Goal: Navigation & Orientation: Find specific page/section

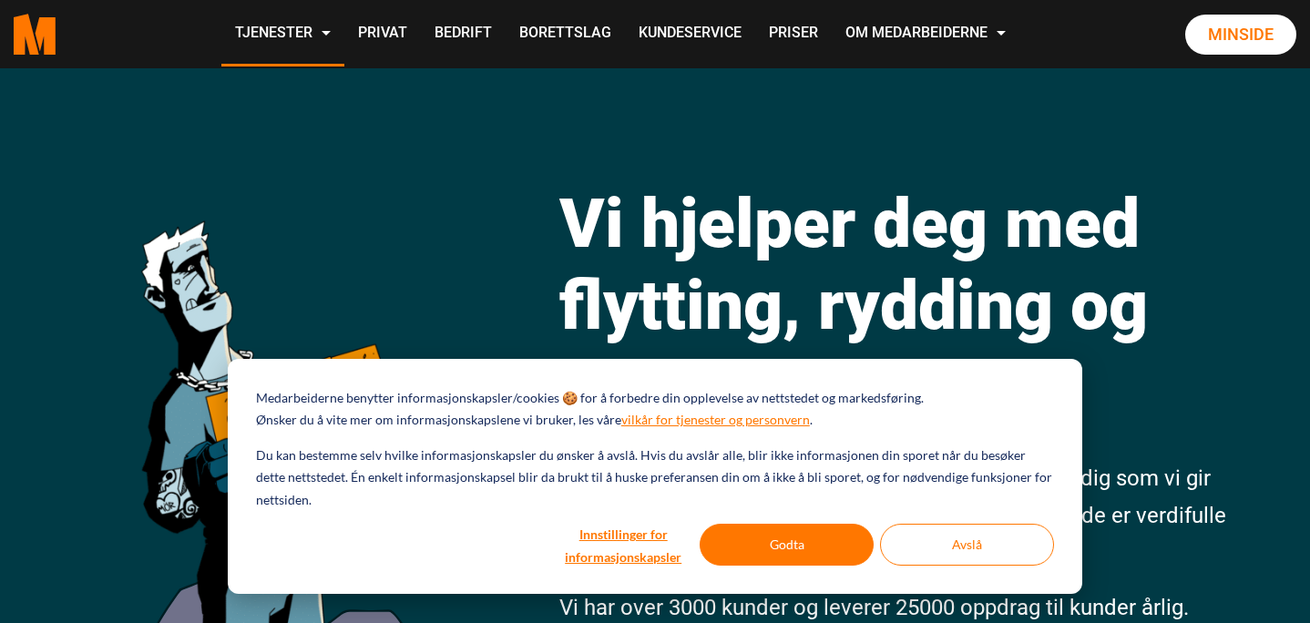
scroll to position [43, 0]
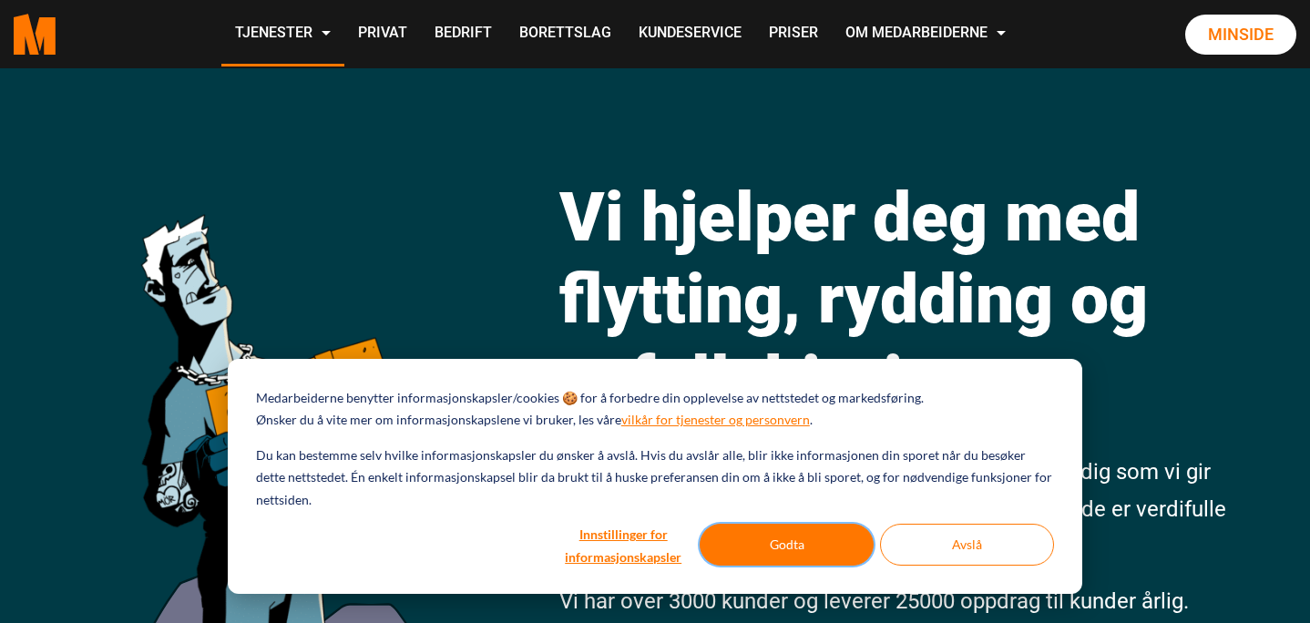
click at [819, 544] on button "Godta" at bounding box center [787, 545] width 174 height 42
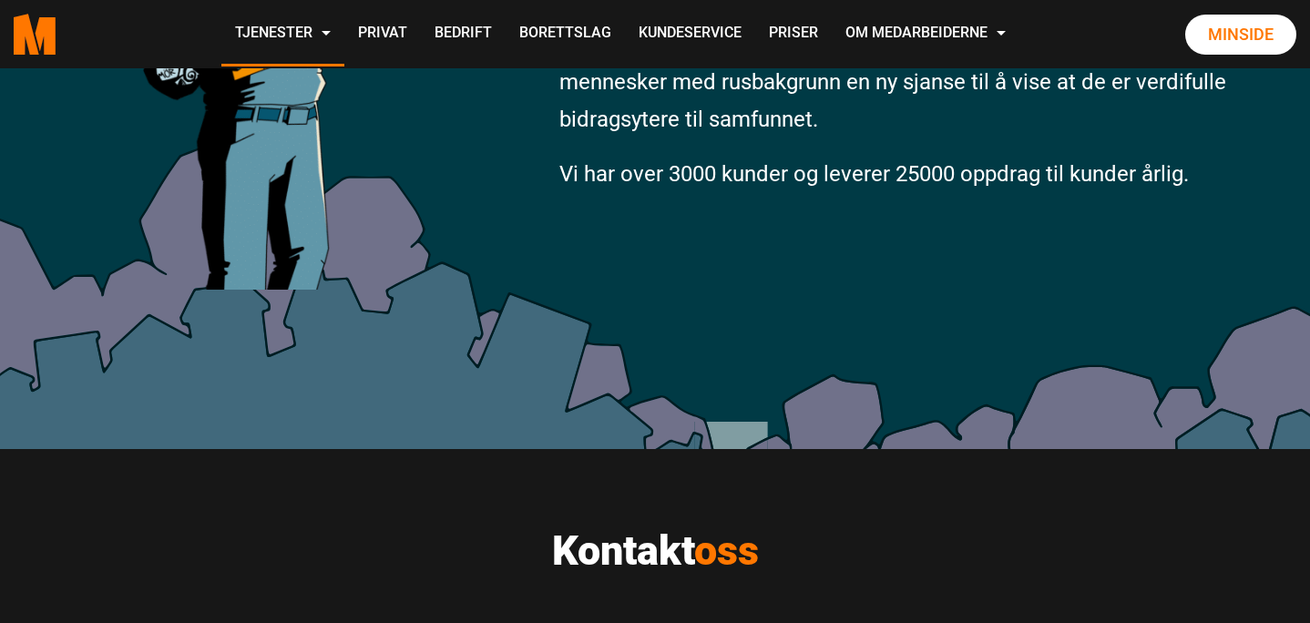
scroll to position [432, 0]
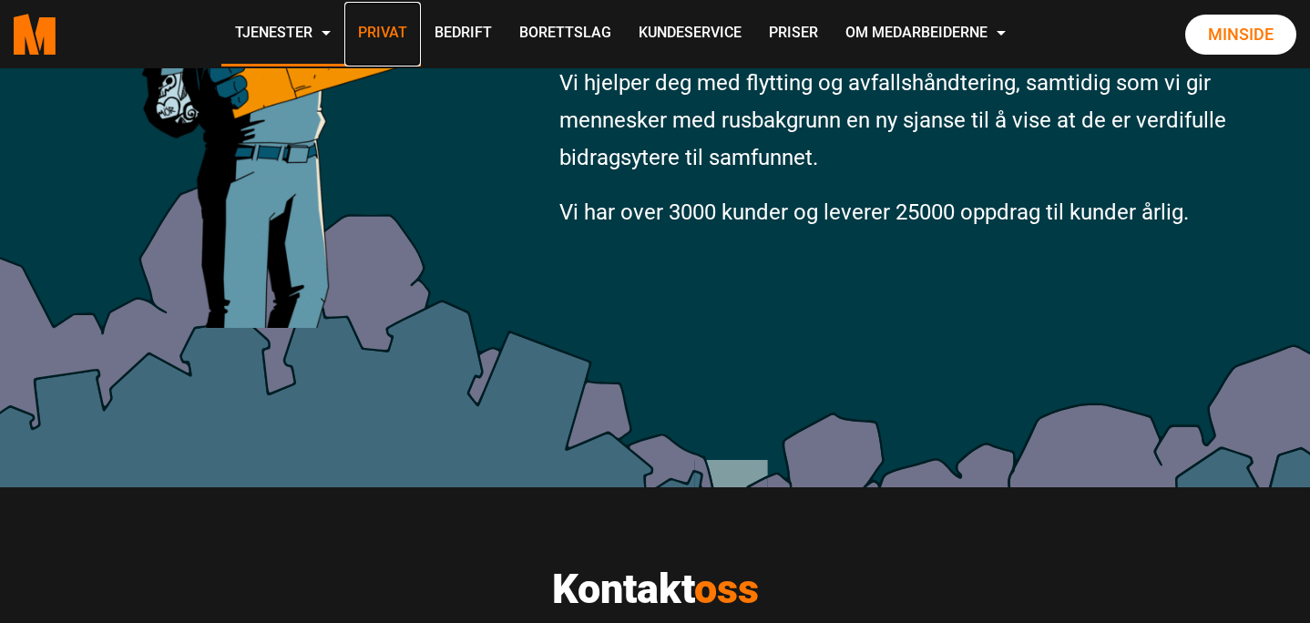
click at [394, 33] on link "Privat" at bounding box center [382, 34] width 77 height 65
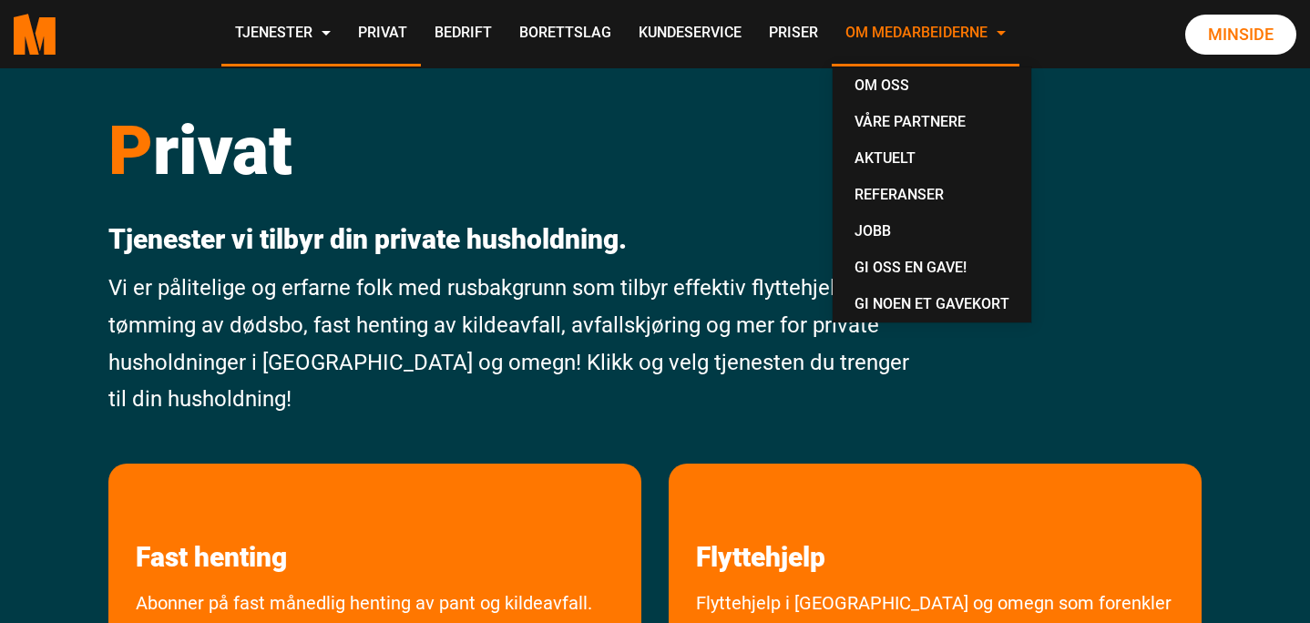
click at [941, 33] on link "Om Medarbeiderne" at bounding box center [926, 34] width 188 height 65
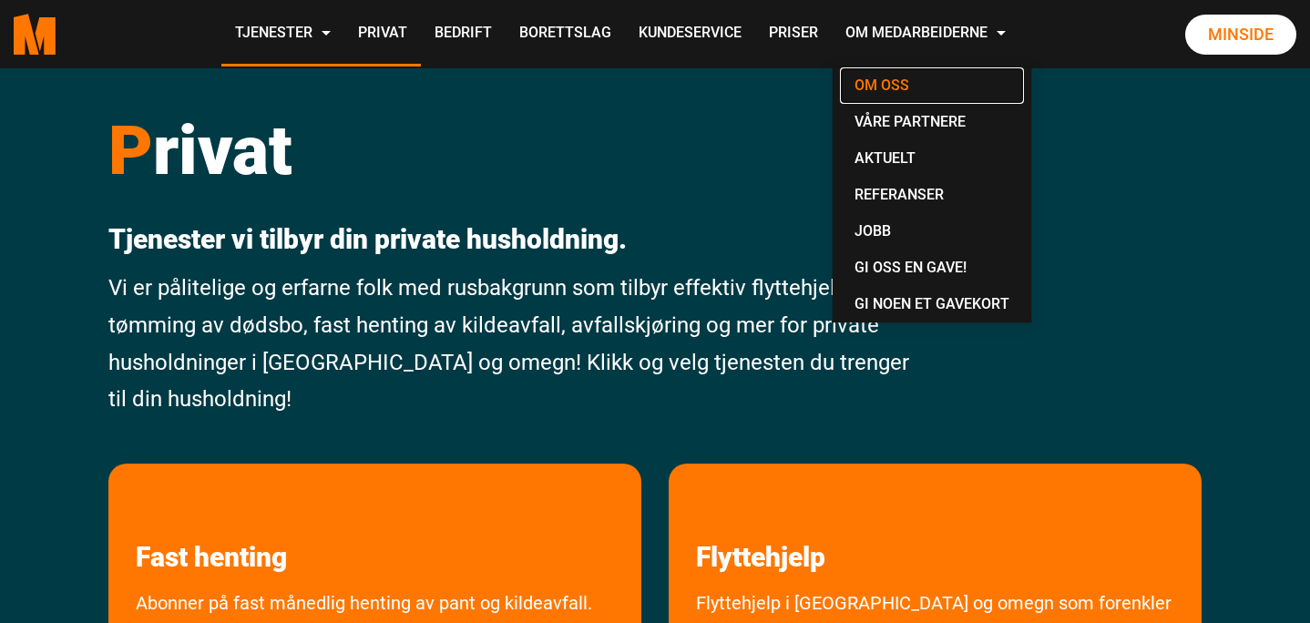
click at [900, 78] on link "Om oss" at bounding box center [932, 85] width 184 height 36
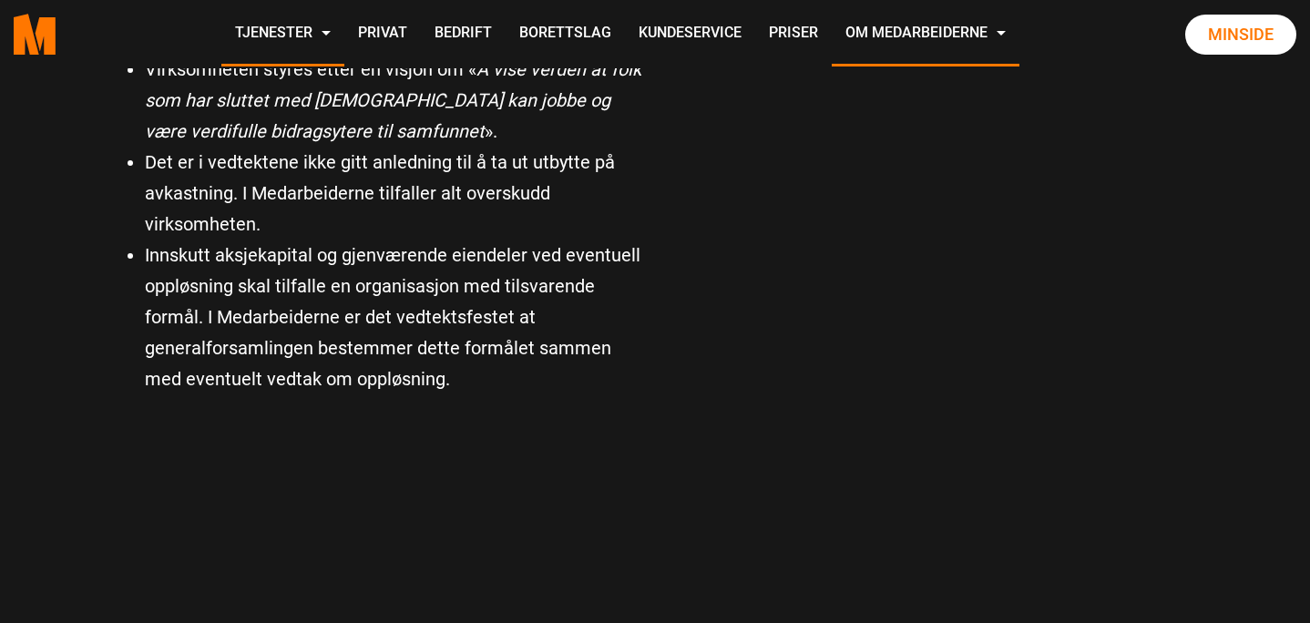
scroll to position [1373, 0]
